Goal: Task Accomplishment & Management: Use online tool/utility

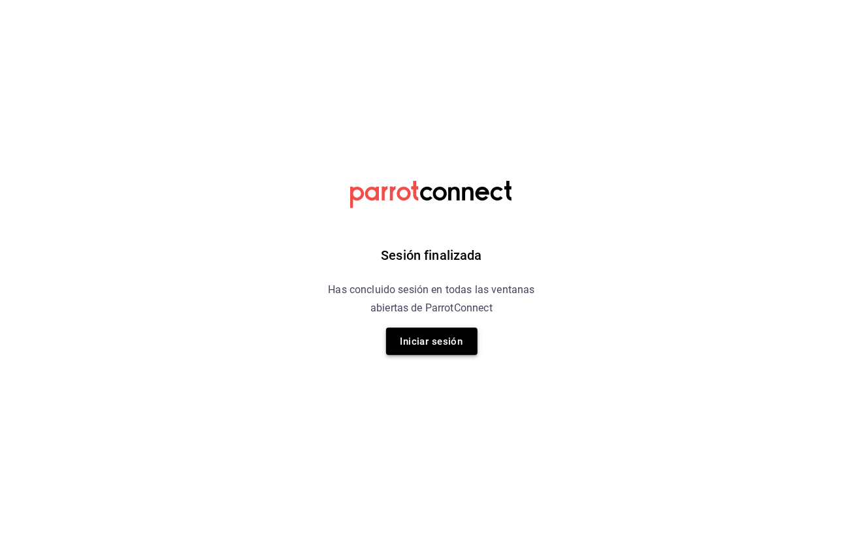
click at [450, 343] on button "Iniciar sesión" at bounding box center [431, 341] width 91 height 27
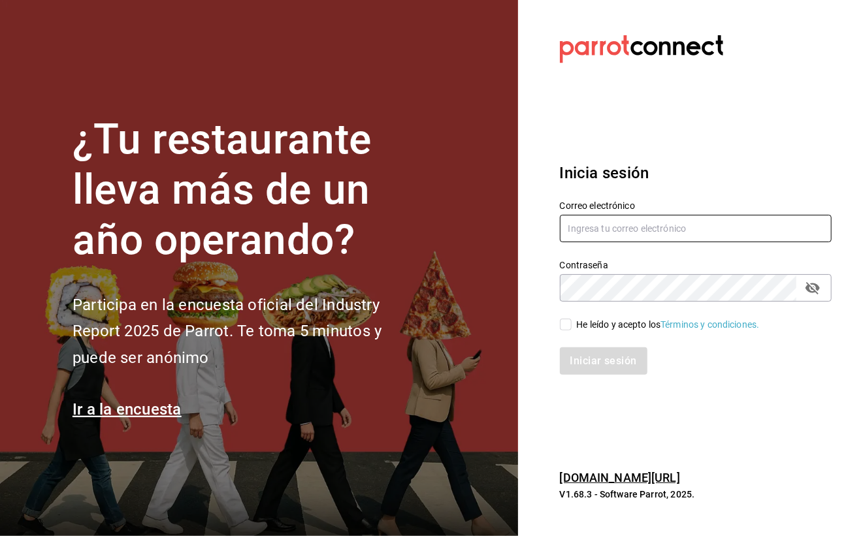
click at [635, 222] on input "text" at bounding box center [696, 228] width 272 height 27
type input "arisbemarintorres@gmail.com"
click at [563, 319] on input "He leído y acepto los Términos y condiciones." at bounding box center [566, 325] width 12 height 12
checkbox input "true"
click at [813, 288] on icon "Campo de contraseña" at bounding box center [812, 288] width 16 height 16
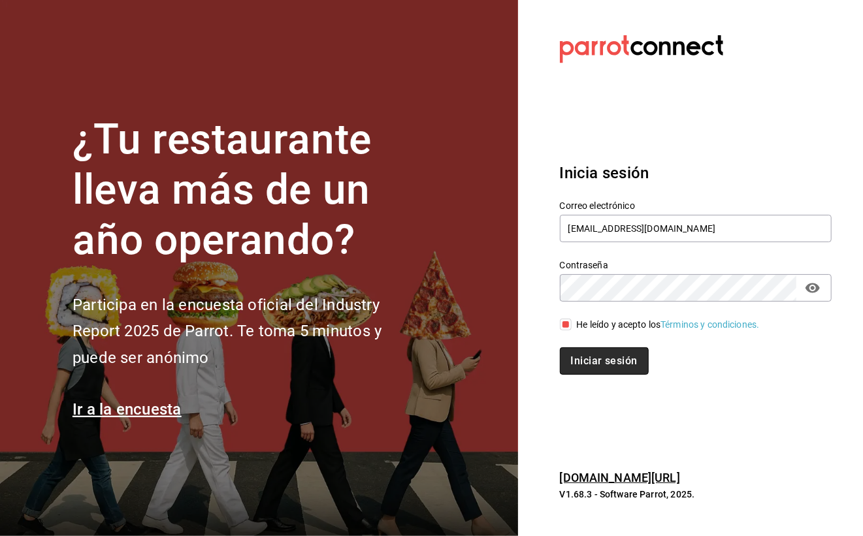
click at [614, 369] on button "Iniciar sesión" at bounding box center [604, 360] width 89 height 27
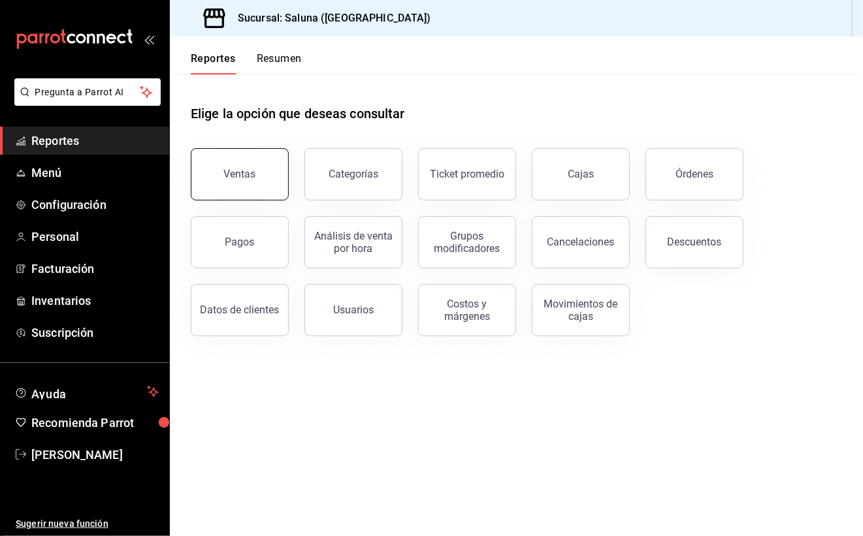
click at [213, 189] on button "Ventas" at bounding box center [240, 174] width 98 height 52
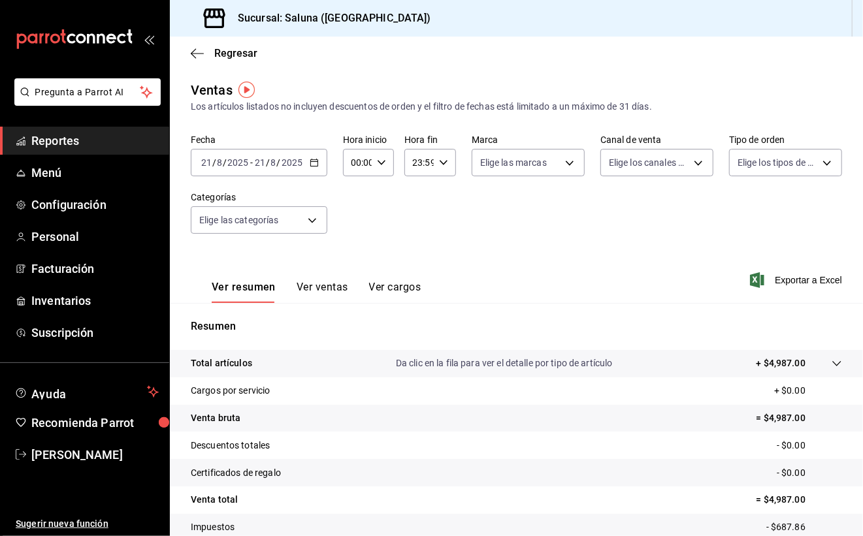
click at [312, 165] on icon "button" at bounding box center [314, 162] width 9 height 9
click at [311, 163] on icon "button" at bounding box center [314, 162] width 9 height 9
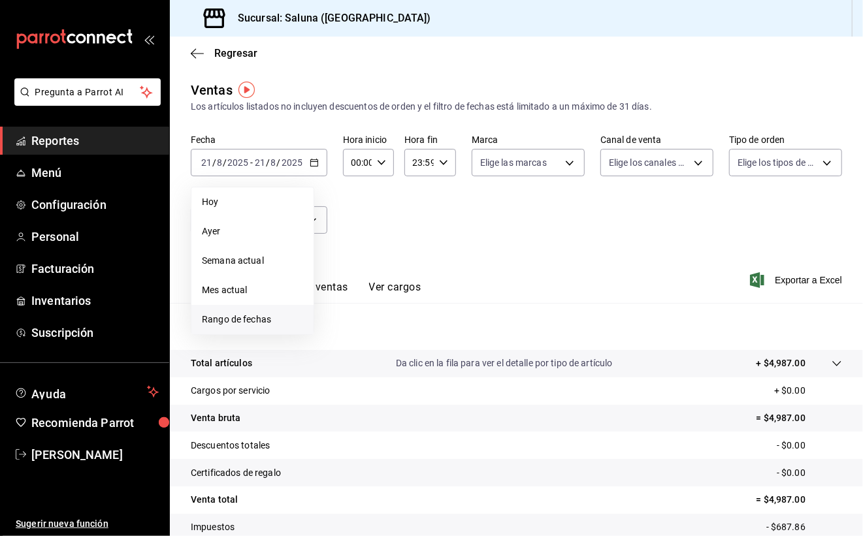
click at [251, 316] on span "Rango de fechas" at bounding box center [252, 320] width 101 height 14
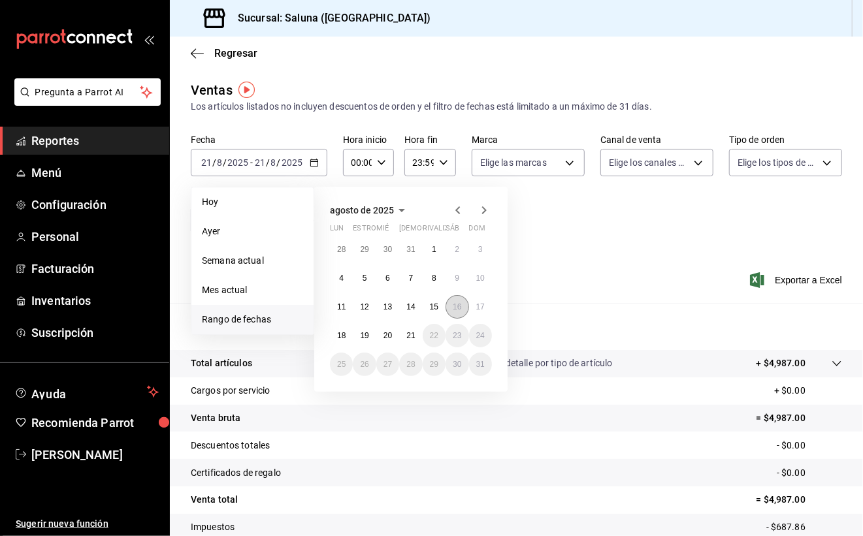
click at [454, 307] on abbr "16" at bounding box center [457, 306] width 8 height 9
click at [479, 304] on abbr "17" at bounding box center [480, 306] width 8 height 9
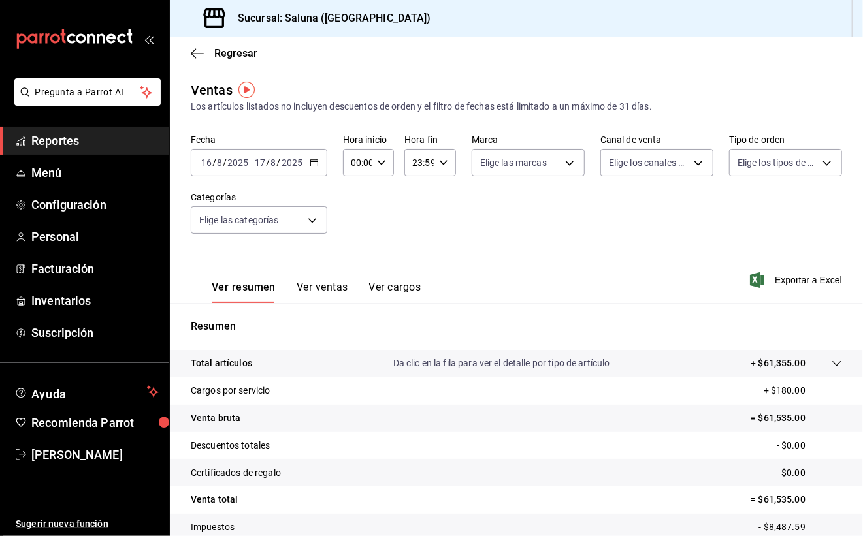
click at [307, 165] on div "2025-08-16 16 / 8 / 2025 - 2025-08-17 17 / 8 / 2025" at bounding box center [259, 162] width 136 height 27
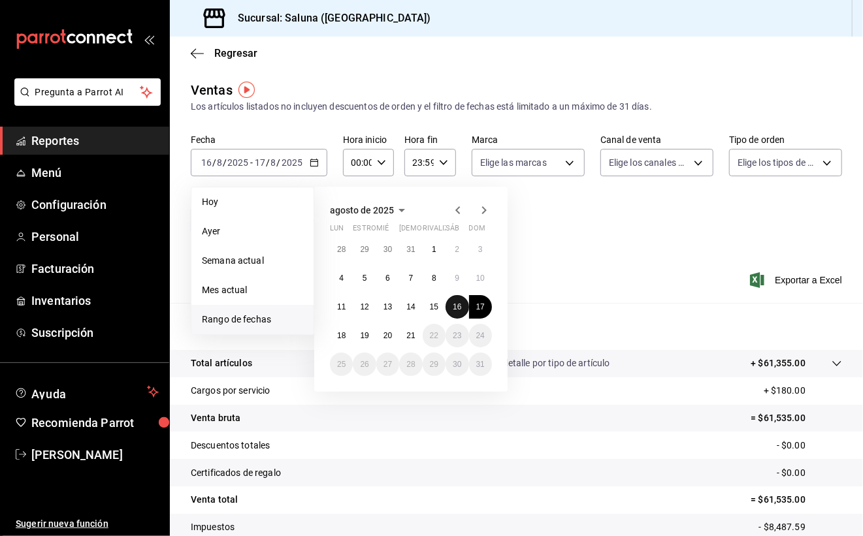
click at [463, 309] on button "16" at bounding box center [456, 307] width 23 height 24
click at [479, 309] on abbr "17" at bounding box center [480, 306] width 8 height 9
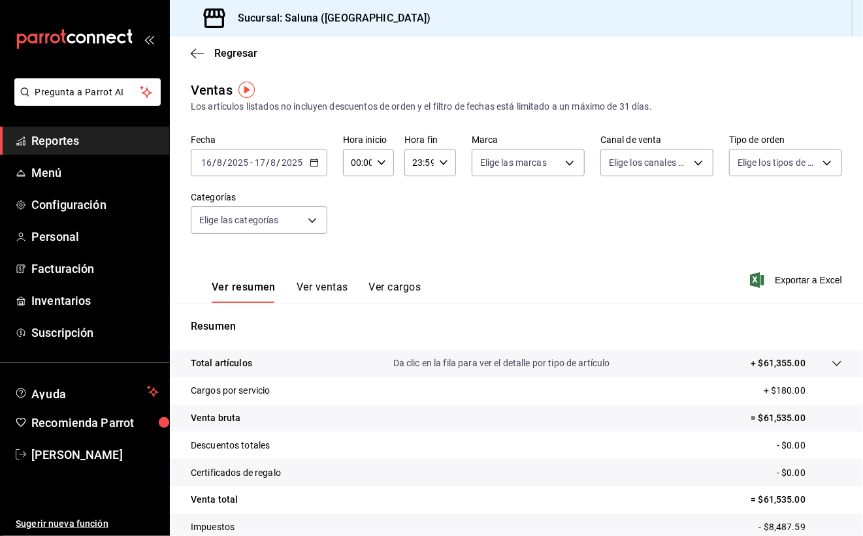
click at [314, 168] on div "2025-08-16 16 / 8 / 2025 - 2025-08-17 17 / 8 / 2025" at bounding box center [259, 162] width 136 height 27
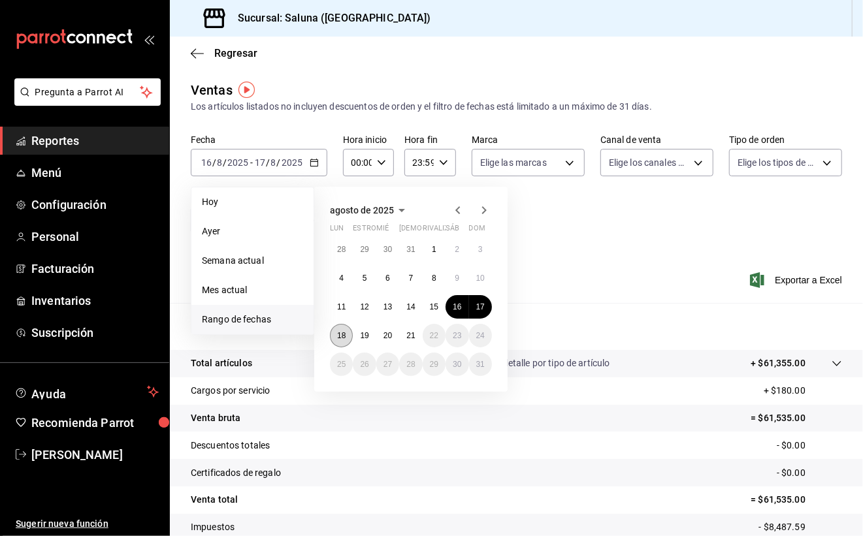
click at [342, 338] on abbr "18" at bounding box center [341, 335] width 8 height 9
click at [458, 309] on abbr "16" at bounding box center [457, 306] width 8 height 9
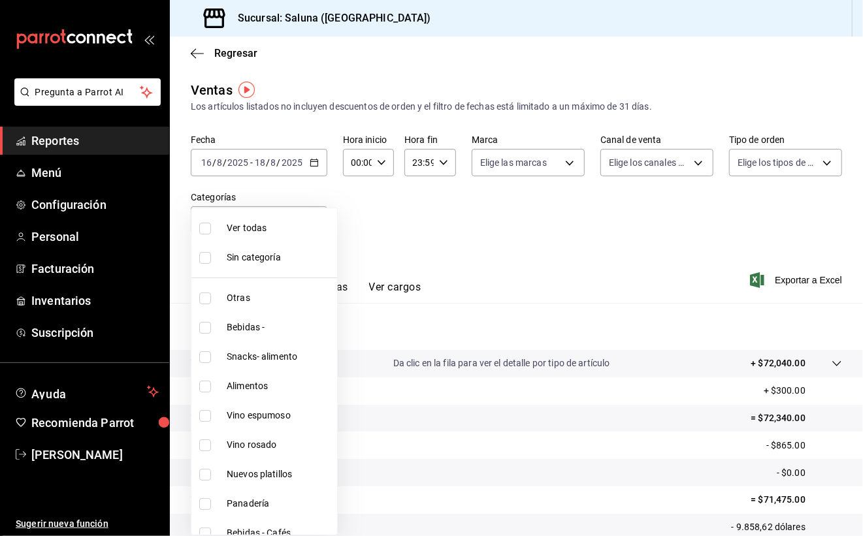
click at [312, 227] on body "Pregunta a Parrot AI Reportes Menú Configuración Personal Facturación Inventari…" at bounding box center [431, 268] width 863 height 536
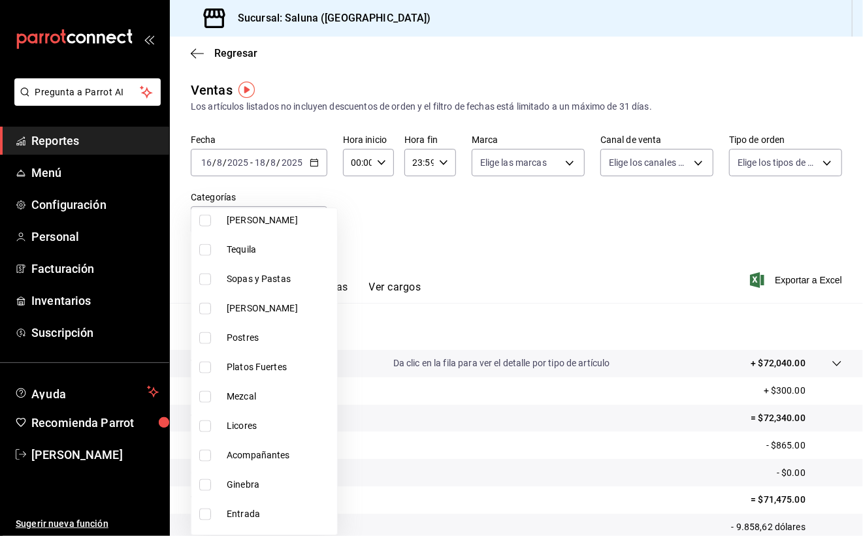
scroll to position [957, 0]
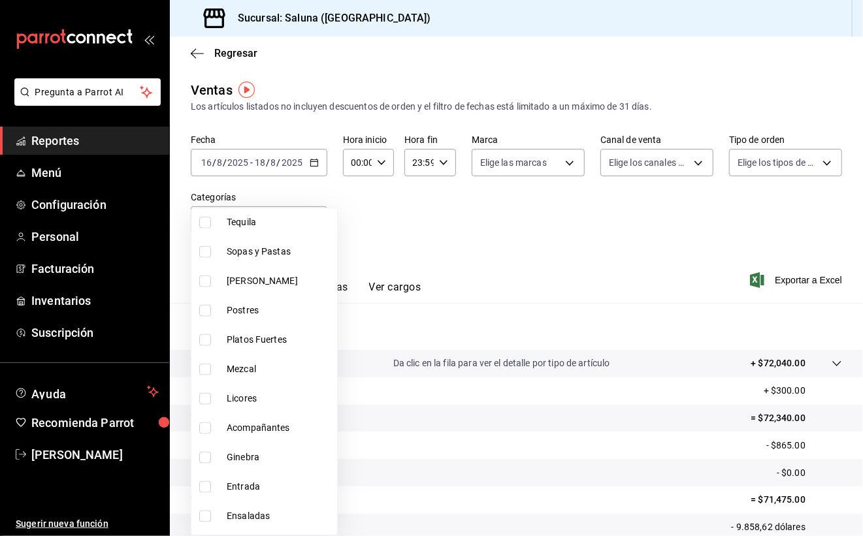
click at [291, 343] on span "Platos Fuertes" at bounding box center [279, 340] width 105 height 14
type input "1c98f1bd-b422-4f08-9cfe-26e9526f7863"
checkbox input "true"
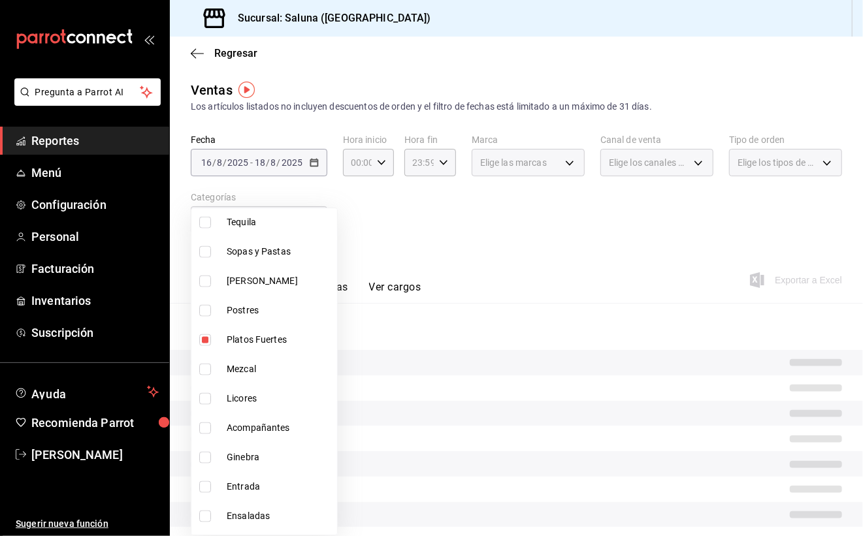
click at [500, 232] on div at bounding box center [431, 268] width 863 height 536
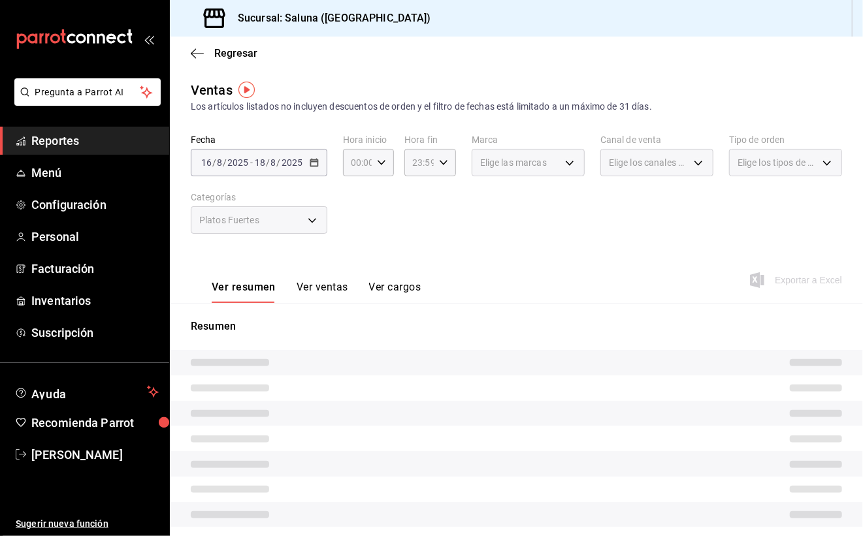
click at [302, 293] on button "Ver ventas" at bounding box center [322, 292] width 52 height 22
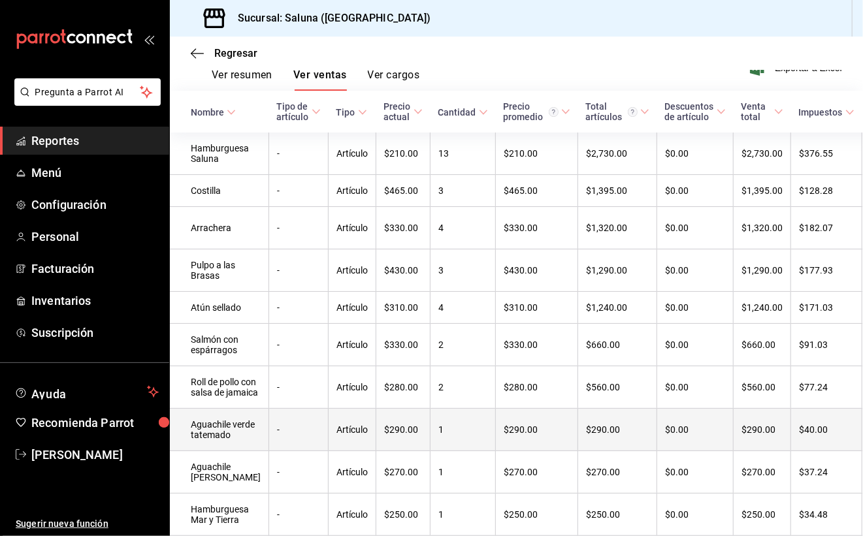
scroll to position [174, 0]
